Goal: Information Seeking & Learning: Learn about a topic

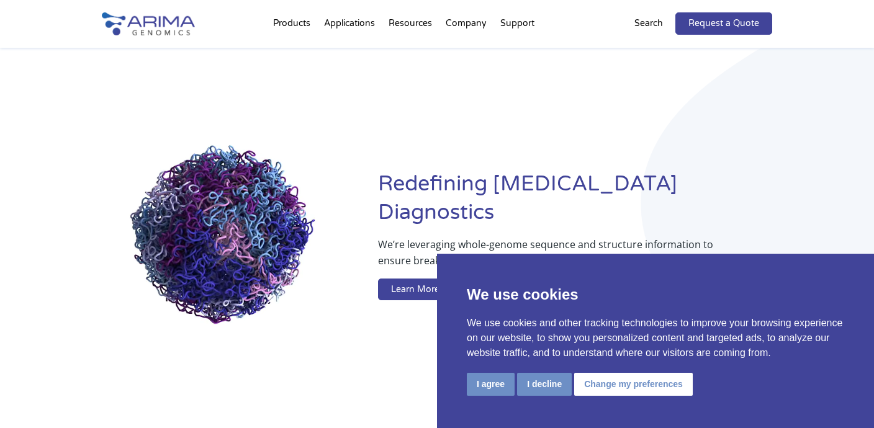
click at [494, 389] on button "I agree" at bounding box center [491, 384] width 48 height 23
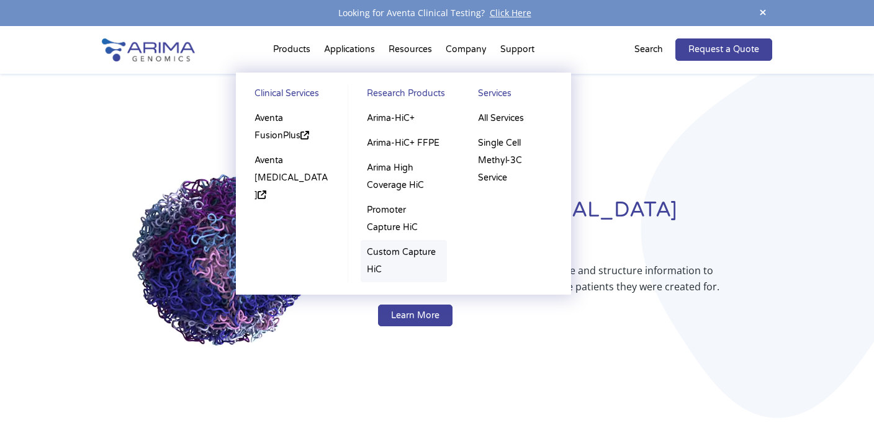
click at [375, 272] on link "Custom Capture HiC" at bounding box center [404, 261] width 86 height 42
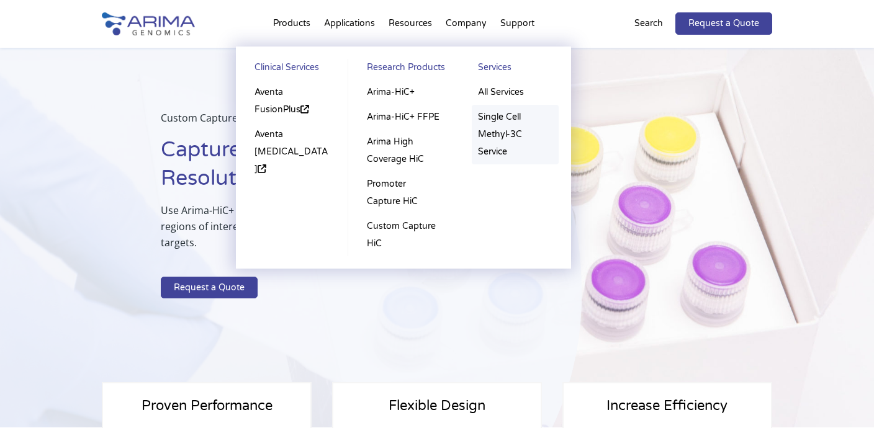
click at [492, 153] on link "Single Cell Methyl-3C Service" at bounding box center [515, 135] width 87 height 60
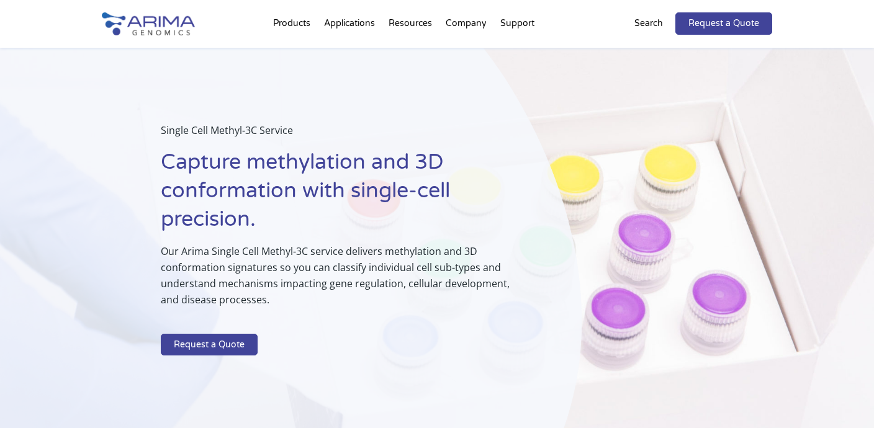
click at [492, 153] on h1 "Capture methylation and 3D conformation with single-cell precision." at bounding box center [340, 195] width 358 height 95
